Goal: Information Seeking & Learning: Find specific fact

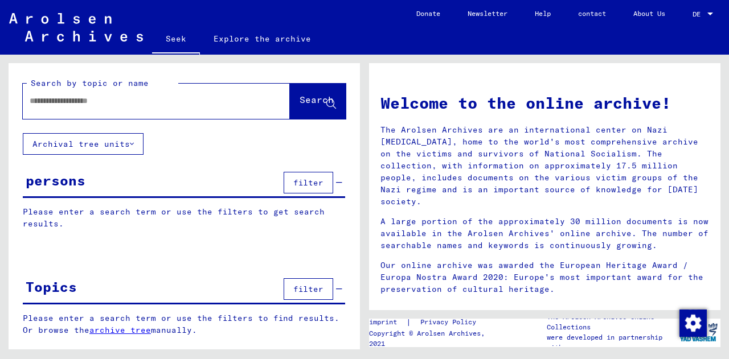
click at [118, 98] on input "text" at bounding box center [143, 101] width 226 height 12
type input "**********"
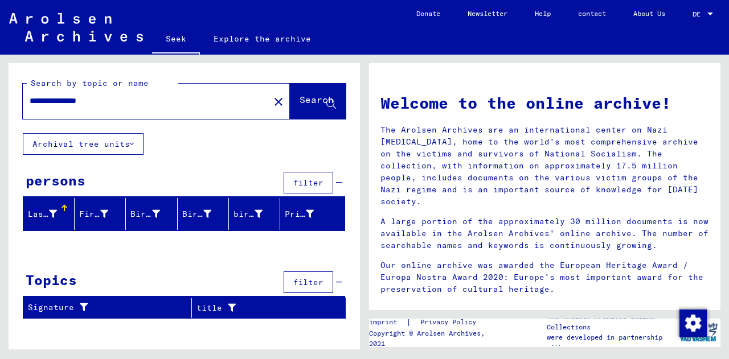
click at [133, 150] on button "Archival tree units" at bounding box center [83, 144] width 121 height 22
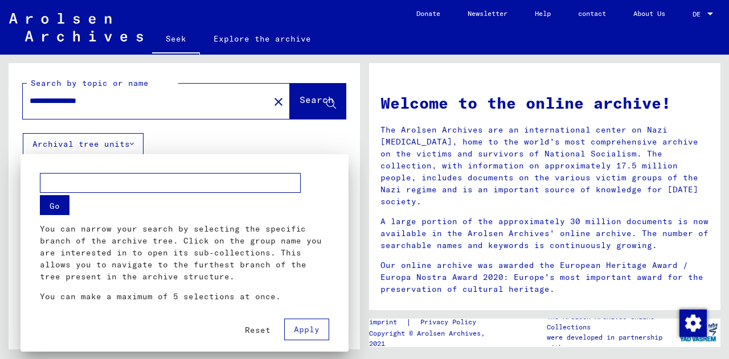
scroll to position [7, 0]
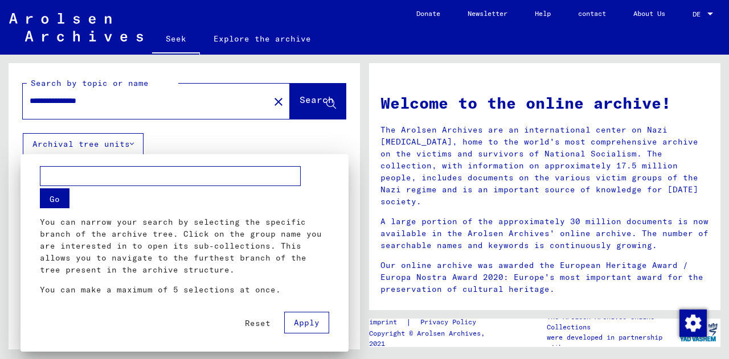
click at [54, 201] on font "Go" at bounding box center [55, 199] width 10 height 10
click at [126, 150] on div at bounding box center [364, 179] width 729 height 359
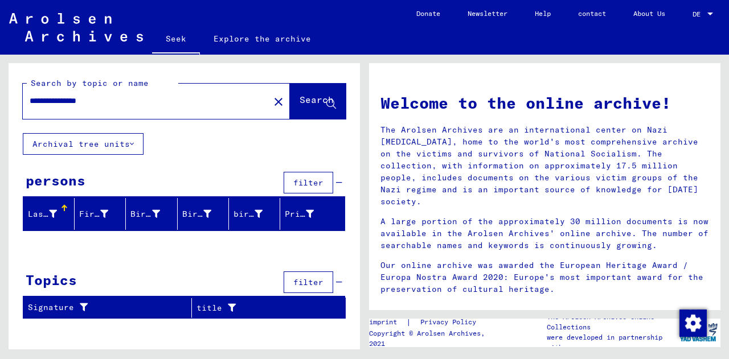
click at [126, 150] on button "Archival tree units" at bounding box center [83, 144] width 121 height 22
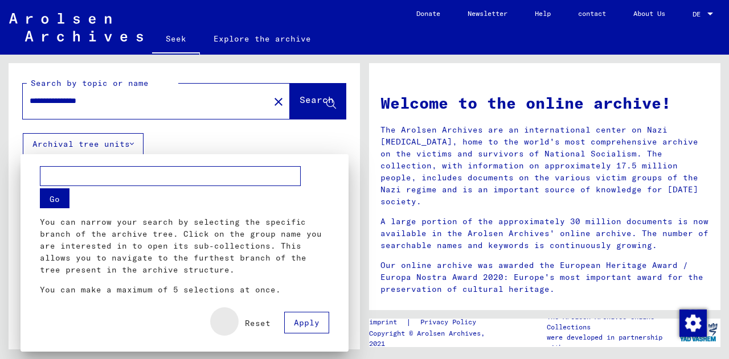
click at [252, 326] on font "Reset" at bounding box center [258, 323] width 26 height 10
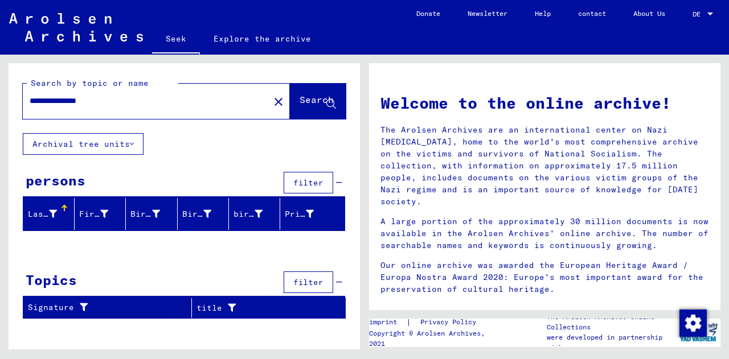
click at [130, 144] on icon at bounding box center [132, 144] width 4 height 8
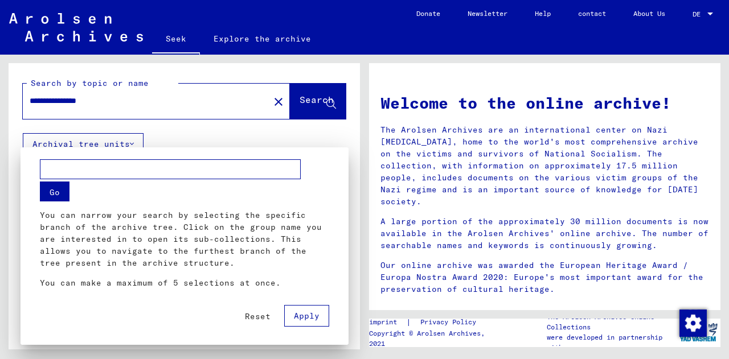
click at [91, 165] on input "text" at bounding box center [170, 169] width 261 height 20
type input "**********"
click at [50, 194] on font "Go" at bounding box center [55, 192] width 10 height 10
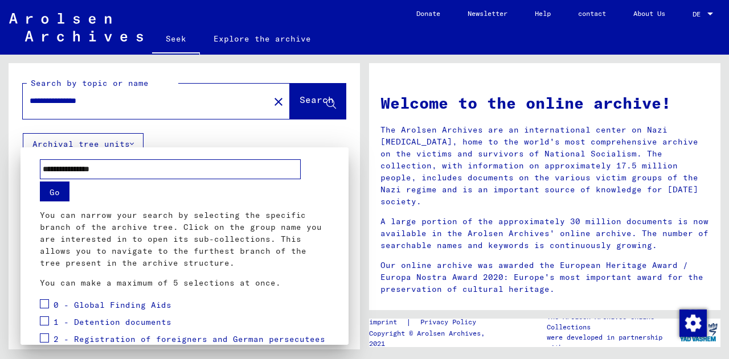
click at [269, 121] on div at bounding box center [364, 179] width 729 height 359
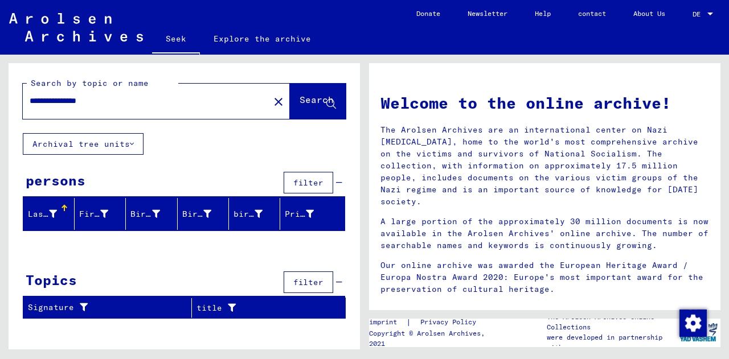
click at [132, 134] on button "Archival tree units" at bounding box center [83, 144] width 121 height 22
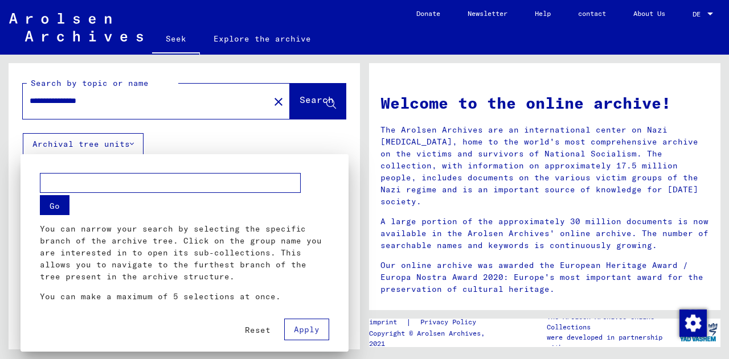
click at [114, 183] on input "text" at bounding box center [170, 183] width 261 height 20
type input "**********"
click at [54, 206] on font "Go" at bounding box center [55, 206] width 10 height 10
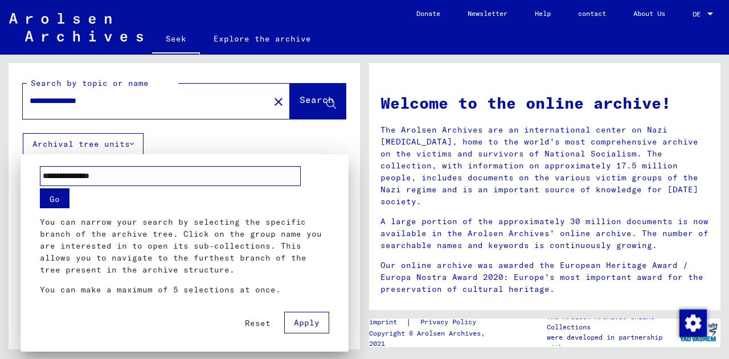
click at [58, 200] on font "Go" at bounding box center [55, 199] width 10 height 10
click at [294, 318] on font "Apply" at bounding box center [307, 323] width 26 height 10
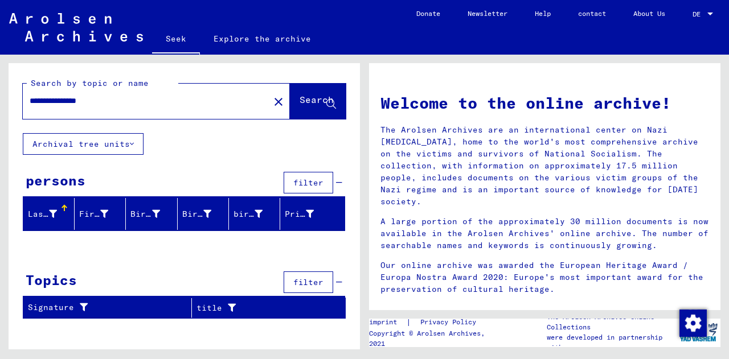
click at [130, 141] on icon at bounding box center [132, 144] width 4 height 8
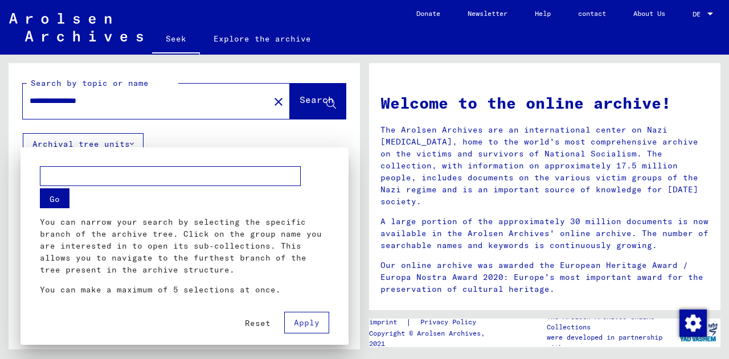
click at [124, 173] on input "text" at bounding box center [170, 176] width 261 height 20
click at [248, 325] on font "Reset" at bounding box center [258, 323] width 26 height 10
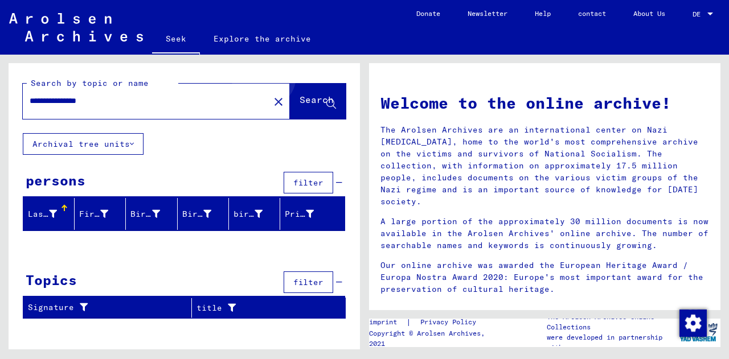
click at [310, 90] on button "Search" at bounding box center [318, 101] width 56 height 35
click at [124, 144] on font "Archival tree units" at bounding box center [80, 144] width 97 height 10
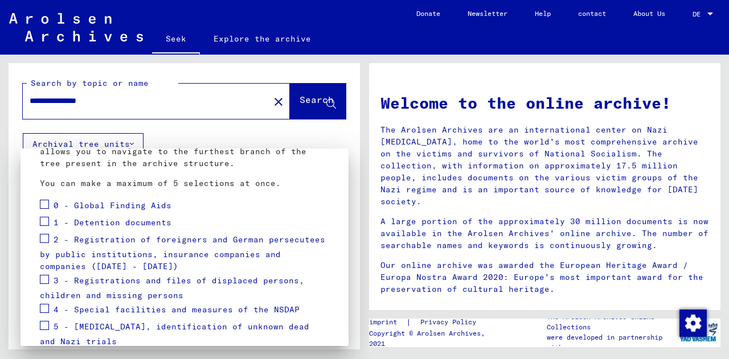
scroll to position [109, 0]
click at [122, 279] on font "3 - Registrations and files of displaced persons, children and missing persons" at bounding box center [172, 288] width 264 height 26
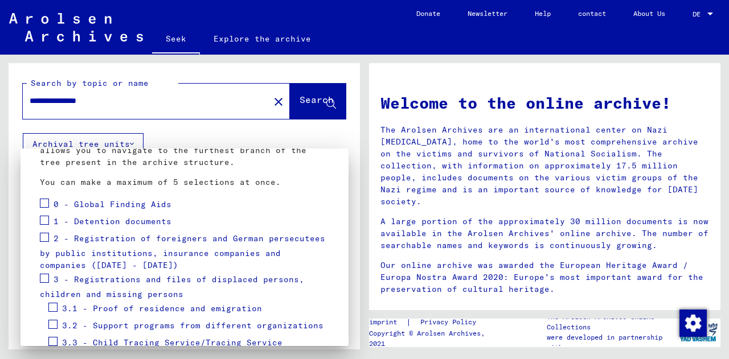
click at [127, 328] on font "3.2 - Support programs from different organizations" at bounding box center [192, 326] width 261 height 10
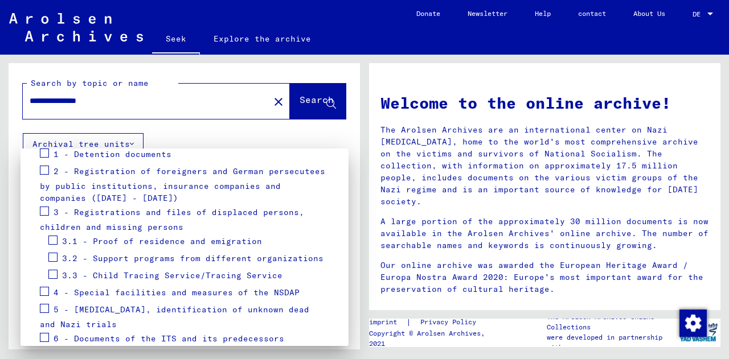
scroll to position [177, 0]
click at [159, 256] on font "3.2 - Support programs from different organizations" at bounding box center [192, 258] width 261 height 10
click at [51, 239] on span at bounding box center [52, 239] width 9 height 9
click at [51, 255] on span at bounding box center [52, 256] width 9 height 9
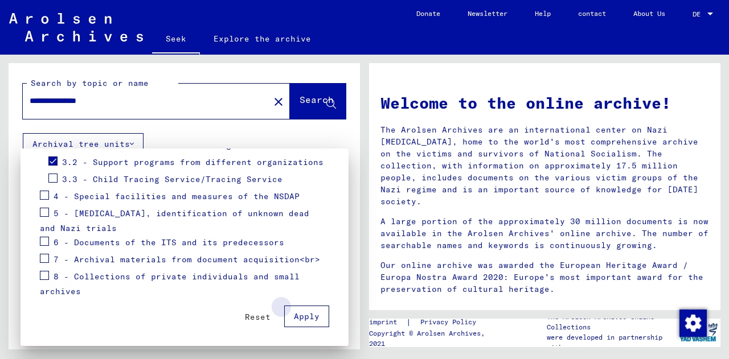
click at [308, 312] on font "Apply" at bounding box center [307, 317] width 26 height 10
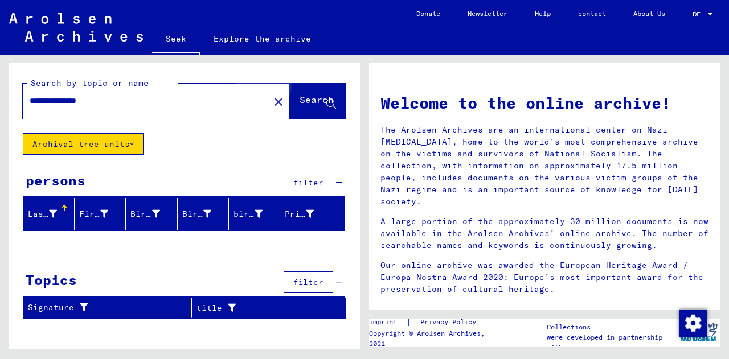
click at [310, 100] on font "Search" at bounding box center [317, 99] width 34 height 11
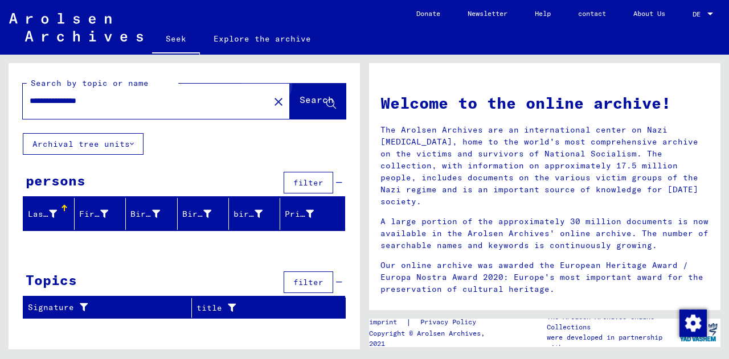
click at [313, 99] on font "Search" at bounding box center [317, 99] width 34 height 11
click at [126, 149] on button "Archival tree units" at bounding box center [83, 144] width 121 height 22
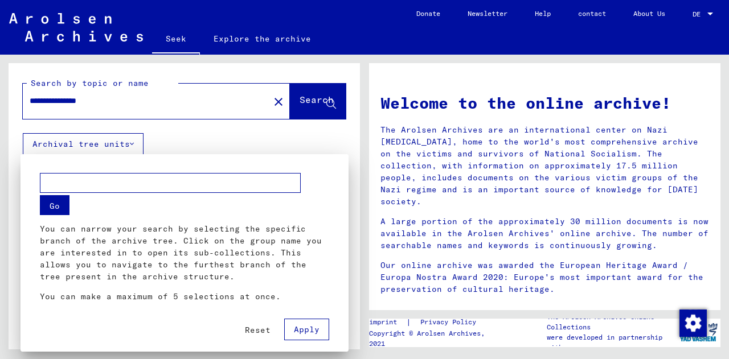
click at [84, 187] on input "text" at bounding box center [170, 183] width 261 height 20
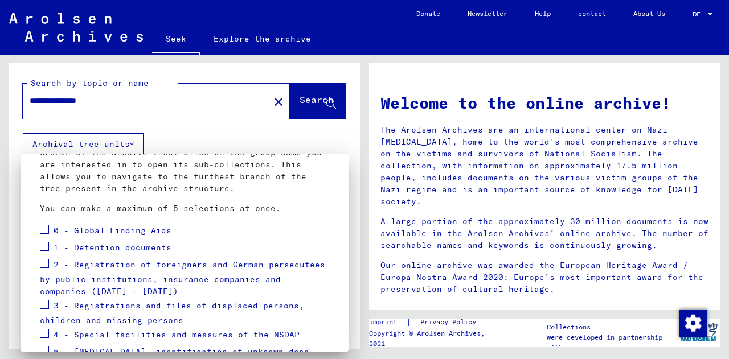
scroll to position [116, 0]
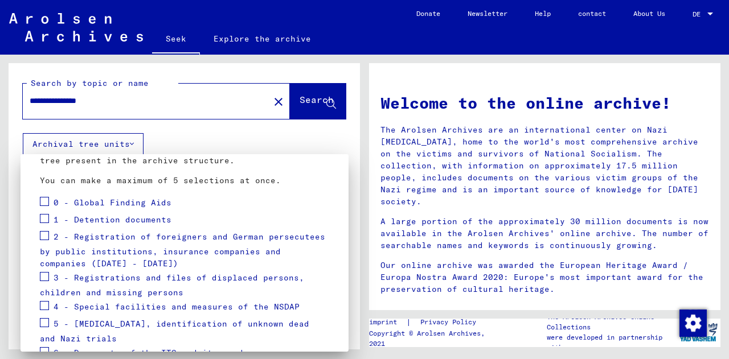
click at [126, 276] on font "3 - Registrations and files of displaced persons, children and missing persons" at bounding box center [172, 286] width 264 height 26
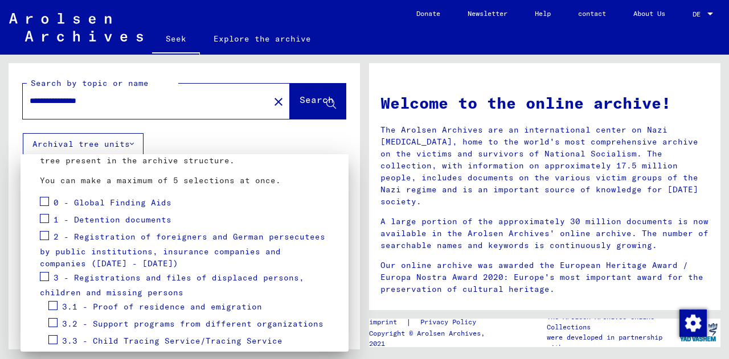
click at [119, 328] on font "3.2 - Support programs from different organizations" at bounding box center [192, 324] width 261 height 10
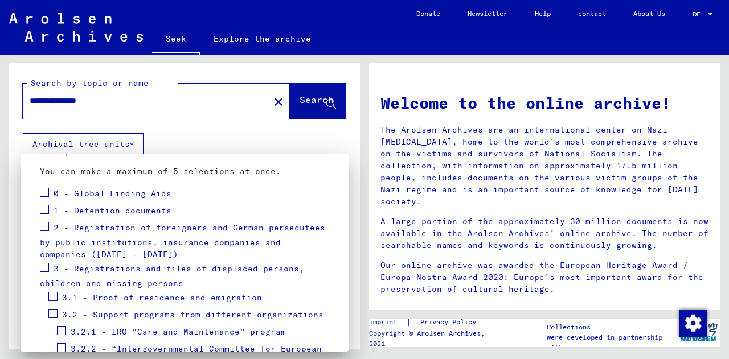
scroll to position [127, 0]
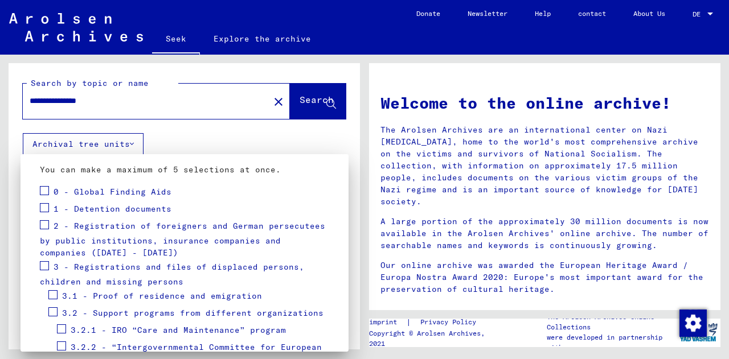
click at [121, 323] on div "3.2.1 - IRO “Care and Maintenance” program" at bounding box center [171, 330] width 229 height 17
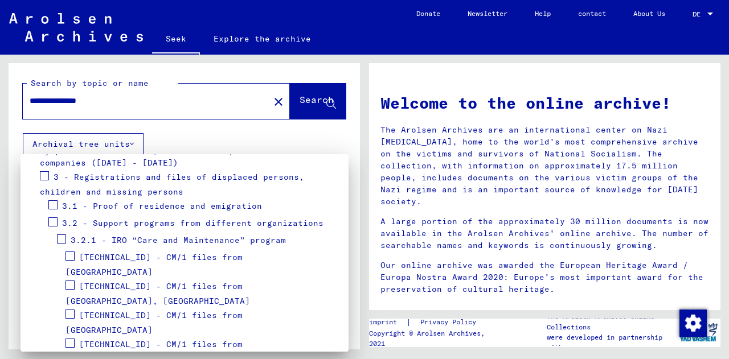
scroll to position [218, 0]
click at [148, 310] on font "[TECHNICAL_ID] - CM/1 files from [GEOGRAPHIC_DATA]" at bounding box center [154, 323] width 177 height 26
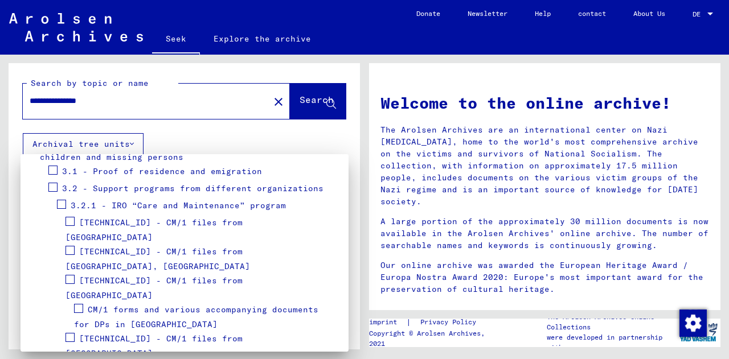
scroll to position [257, 0]
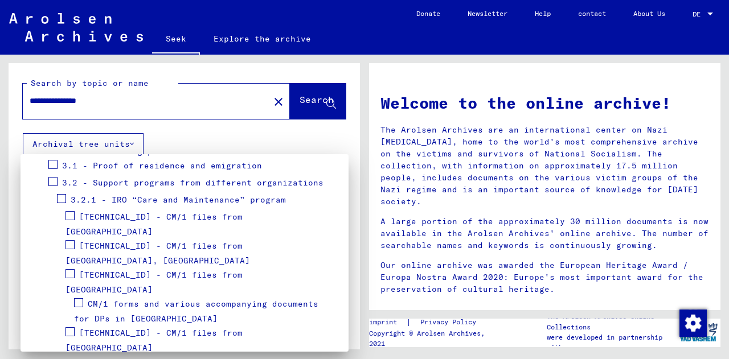
click at [161, 299] on font "CM/1 forms and various accompanying documents for DPs in [GEOGRAPHIC_DATA]" at bounding box center [196, 312] width 244 height 26
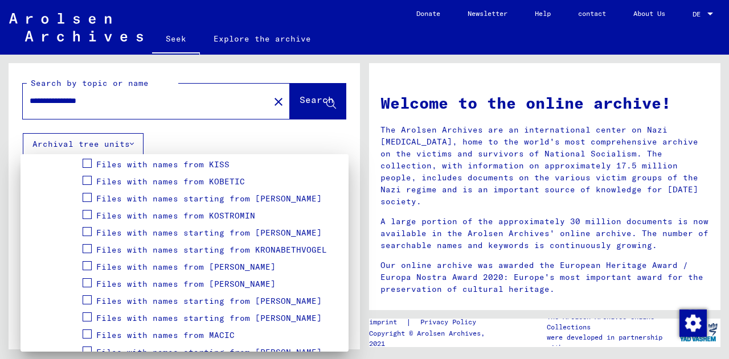
scroll to position [968, 0]
click at [235, 296] on font "Files with names starting from [PERSON_NAME]" at bounding box center [209, 301] width 226 height 10
click at [141, 296] on font "Files with names starting from [PERSON_NAME]" at bounding box center [209, 301] width 226 height 10
click at [87, 295] on span at bounding box center [87, 299] width 9 height 9
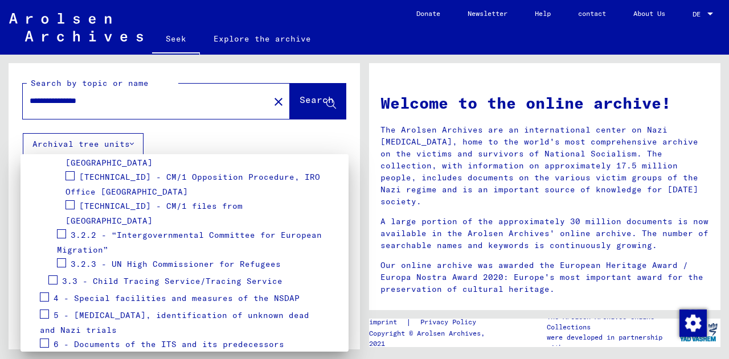
scroll to position [1841, 0]
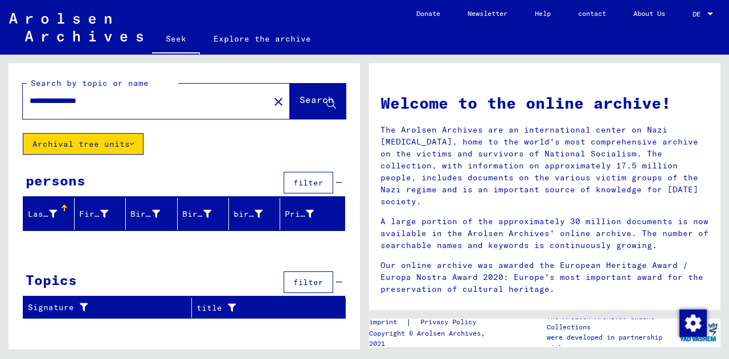
click at [56, 220] on div "Last name" at bounding box center [51, 214] width 46 height 18
click at [123, 145] on font "Archival tree units" at bounding box center [80, 144] width 97 height 10
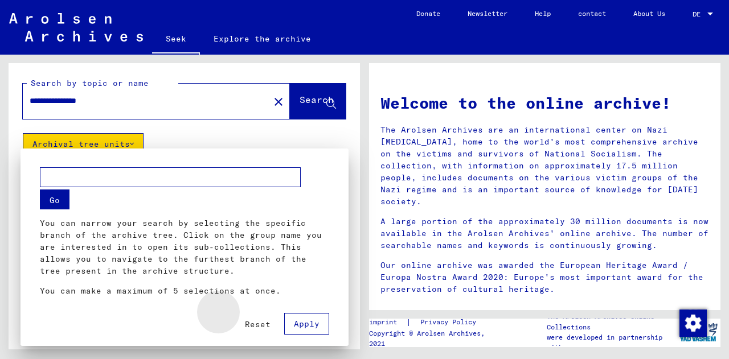
click at [246, 317] on button "Reset" at bounding box center [258, 324] width 44 height 21
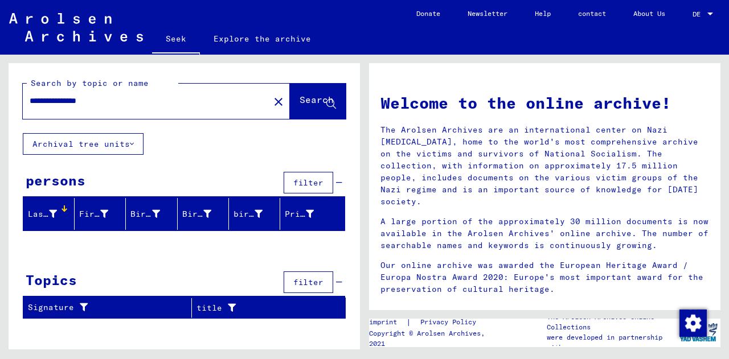
drag, startPoint x: 128, startPoint y: 103, endPoint x: 14, endPoint y: 97, distance: 113.5
click at [14, 97] on div "**********" at bounding box center [184, 98] width 351 height 70
type input "*********"
click at [111, 148] on font "Archival tree units" at bounding box center [80, 144] width 97 height 10
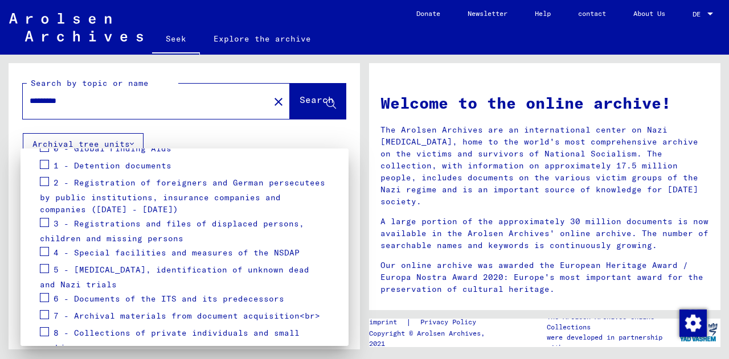
scroll to position [181, 0]
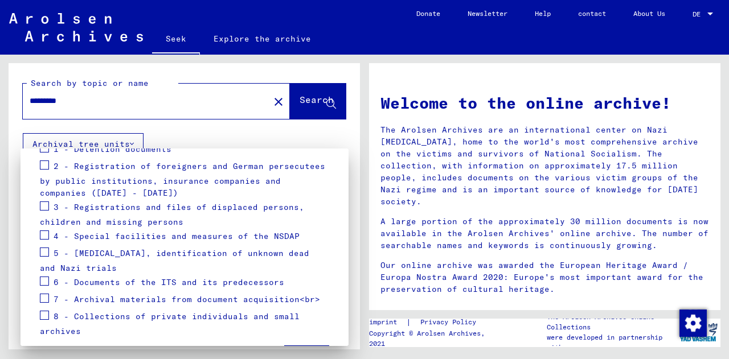
click at [117, 204] on font "3 - Registrations and files of displaced persons, children and missing persons" at bounding box center [172, 215] width 264 height 26
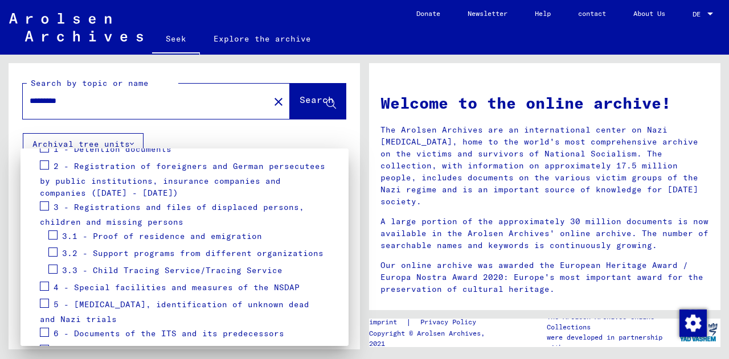
click at [106, 248] on font "3.2 - Support programs from different organizations" at bounding box center [192, 253] width 261 height 10
